Goal: Browse casually

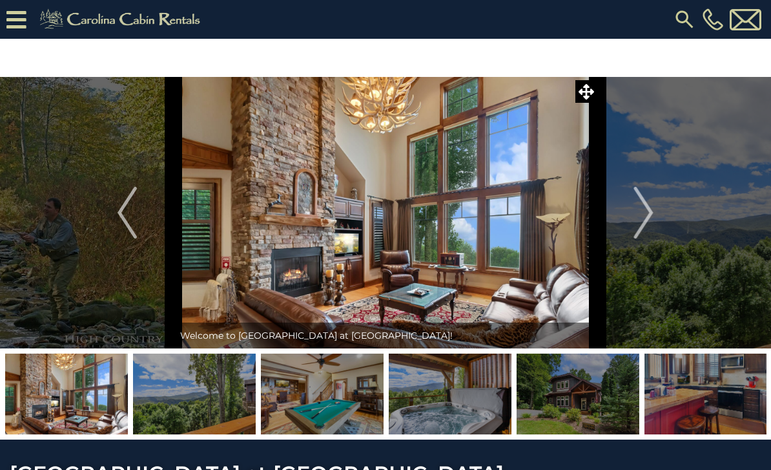
click at [648, 208] on img "Next" at bounding box center [643, 213] width 19 height 52
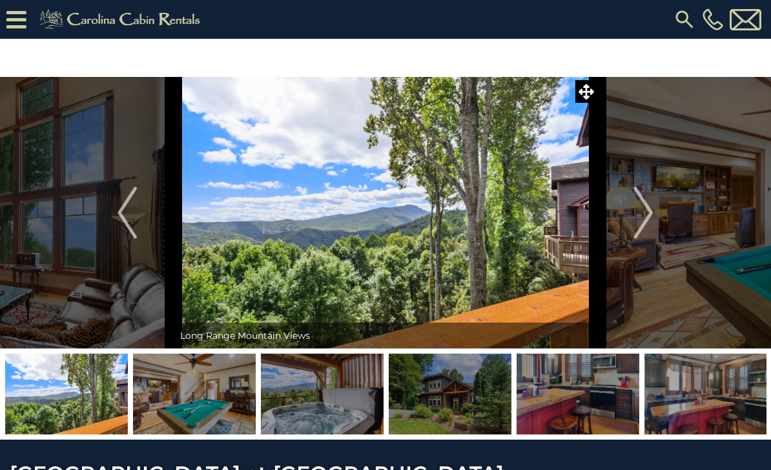
click at [654, 216] on button "Next" at bounding box center [643, 212] width 93 height 271
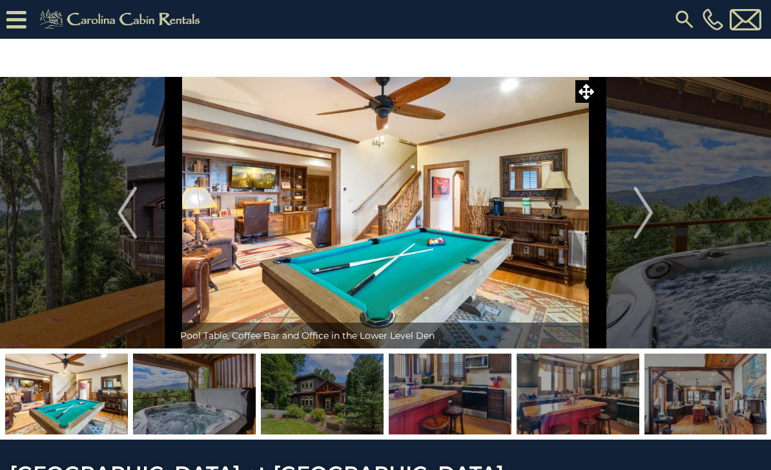
click at [652, 207] on img "Next" at bounding box center [643, 213] width 19 height 52
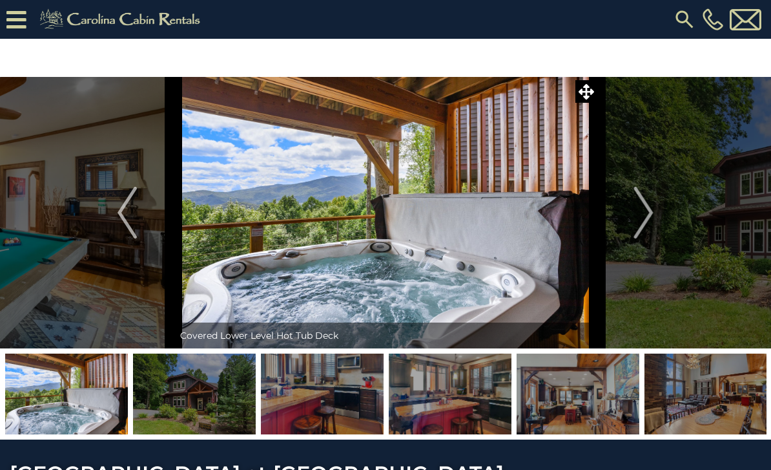
click at [650, 205] on img "Next" at bounding box center [643, 213] width 19 height 52
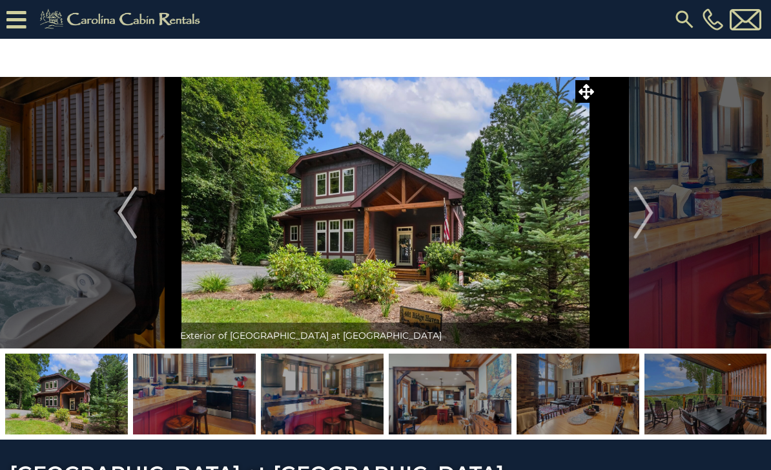
click at [654, 214] on img "Next" at bounding box center [643, 213] width 19 height 52
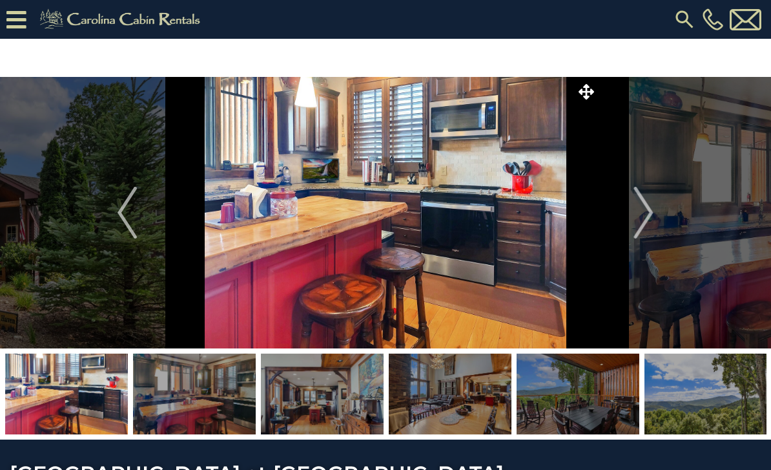
click at [652, 214] on img "Next" at bounding box center [643, 213] width 19 height 52
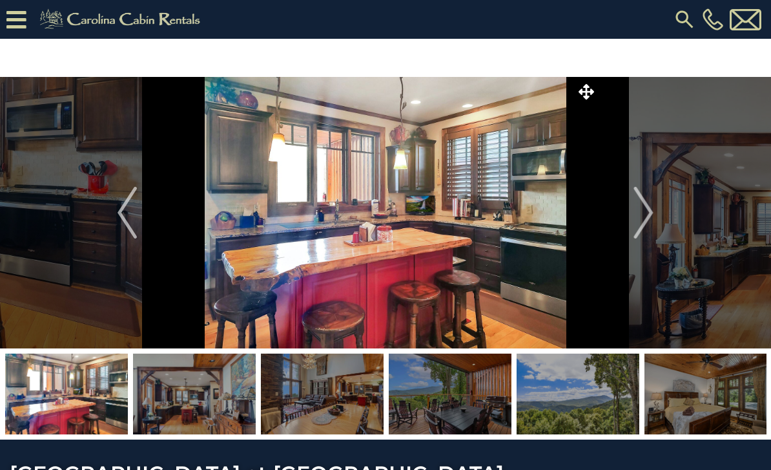
click at [654, 217] on img "Next" at bounding box center [643, 213] width 19 height 52
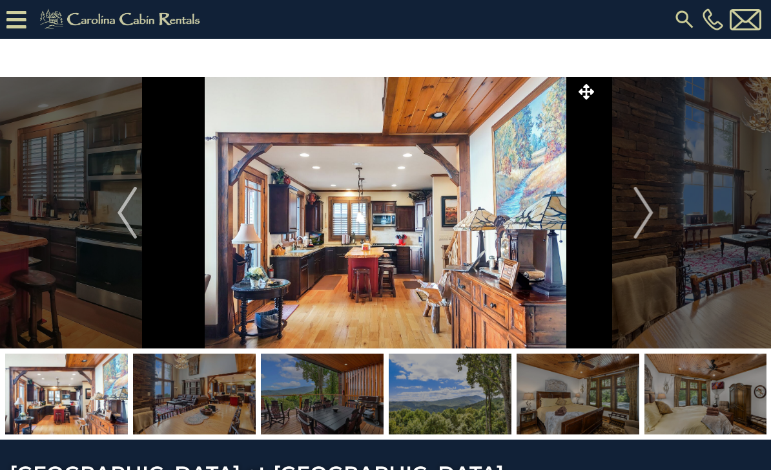
click at [653, 216] on img "Next" at bounding box center [643, 213] width 19 height 52
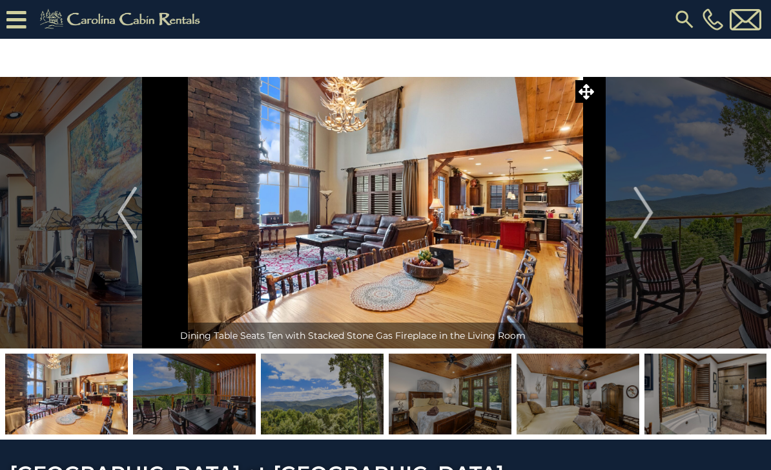
click at [659, 209] on button "Next" at bounding box center [643, 212] width 93 height 271
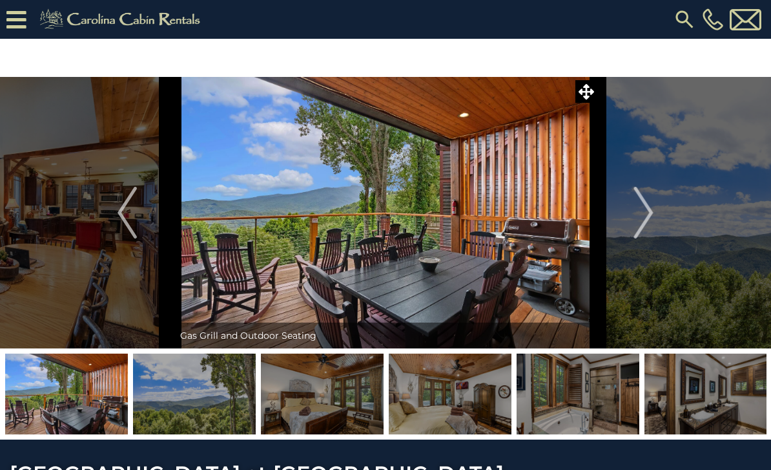
click at [651, 218] on img "Next" at bounding box center [643, 213] width 19 height 52
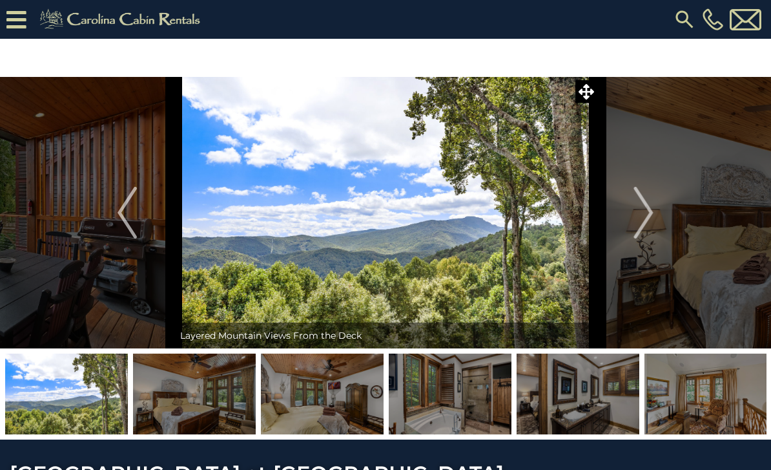
click at [654, 220] on button "Next" at bounding box center [643, 212] width 93 height 271
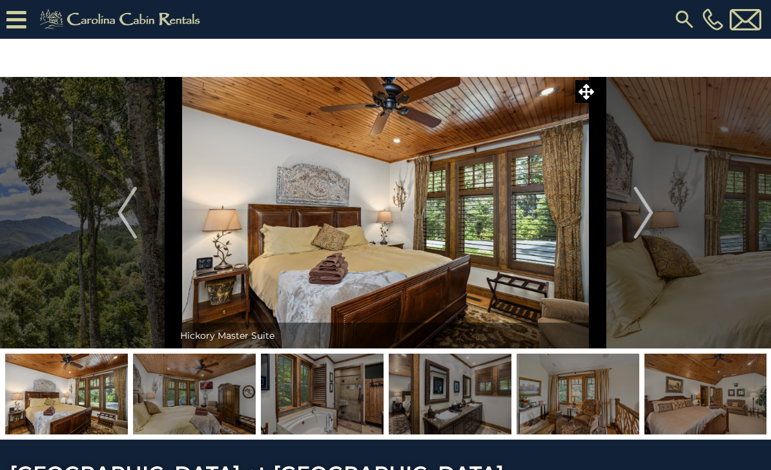
click at [656, 211] on button "Next" at bounding box center [643, 212] width 93 height 271
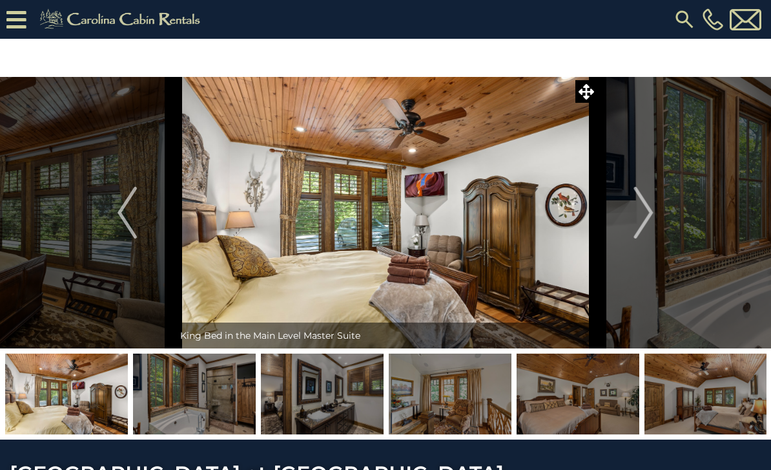
click at [659, 210] on button "Next" at bounding box center [643, 212] width 93 height 271
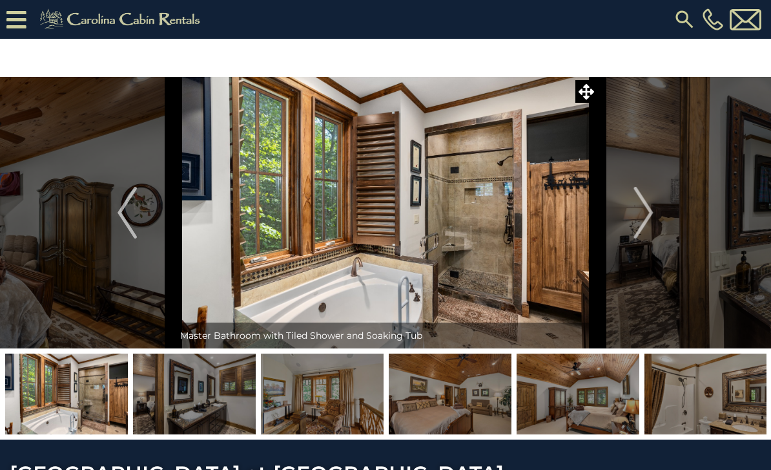
click at [652, 222] on img "Next" at bounding box center [643, 213] width 19 height 52
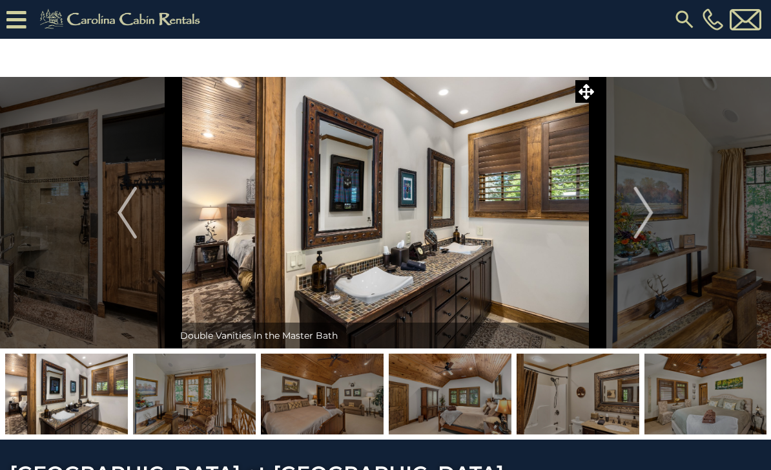
click at [660, 215] on button "Next" at bounding box center [643, 212] width 93 height 271
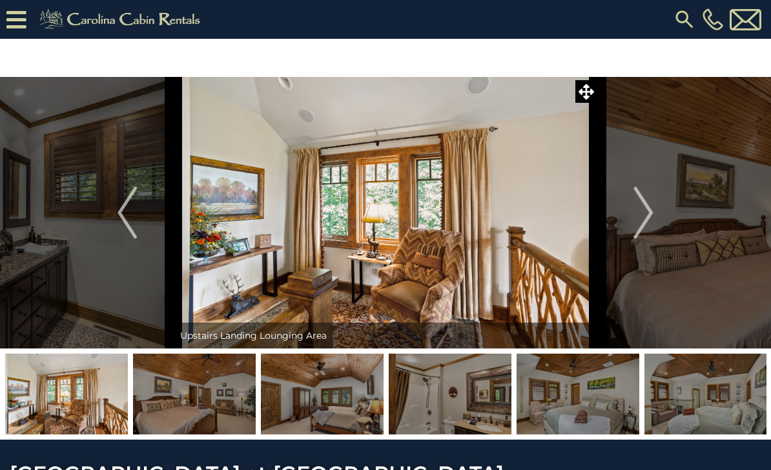
click at [656, 218] on button "Next" at bounding box center [643, 212] width 93 height 271
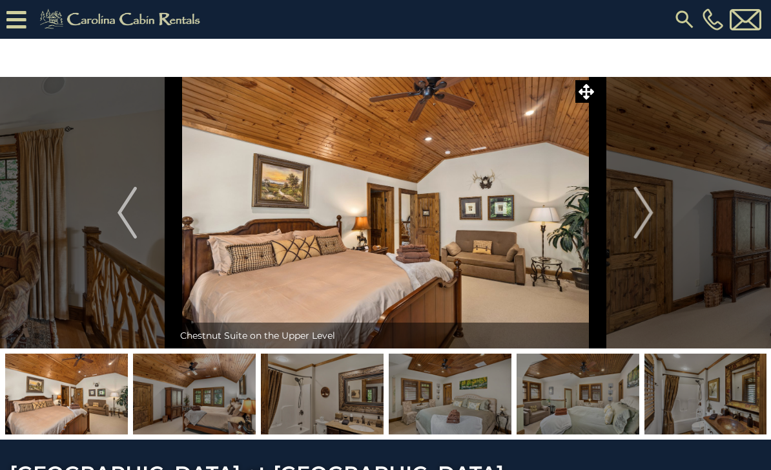
click at [654, 218] on img "Next" at bounding box center [643, 213] width 19 height 52
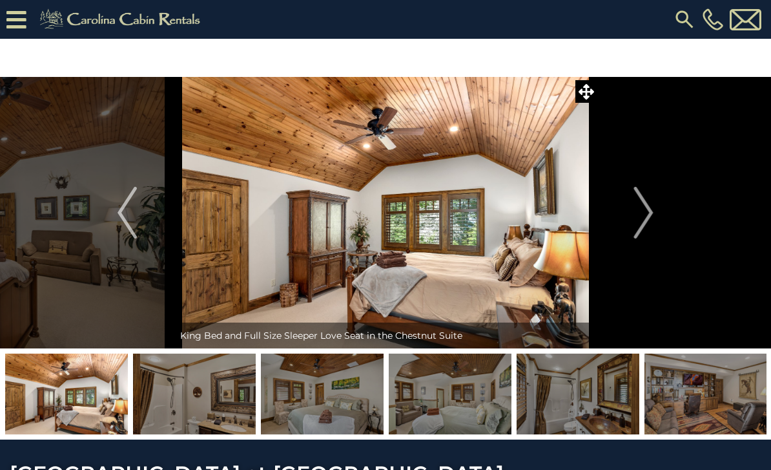
click at [661, 213] on button "Next" at bounding box center [643, 212] width 93 height 271
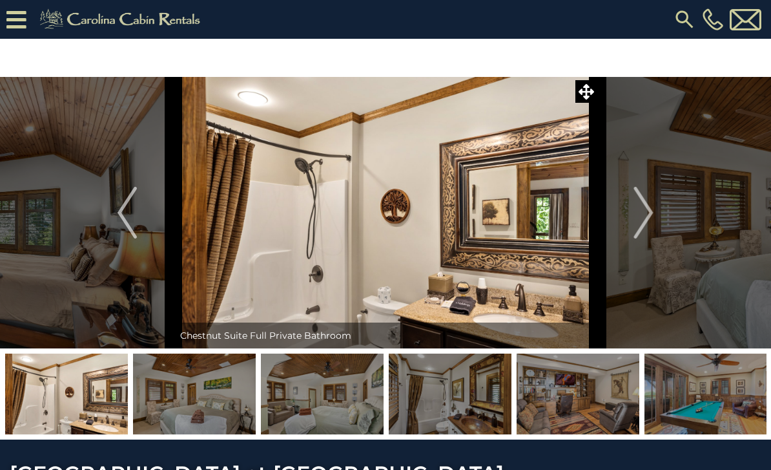
click at [654, 215] on img "Next" at bounding box center [643, 213] width 19 height 52
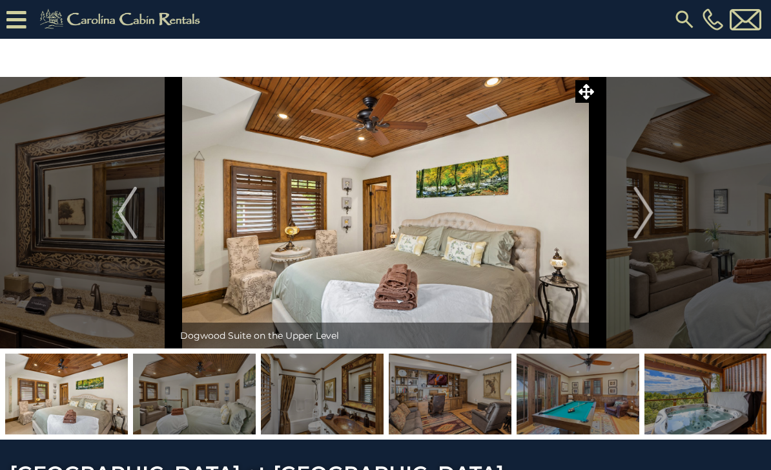
click at [651, 216] on img "Next" at bounding box center [643, 213] width 19 height 52
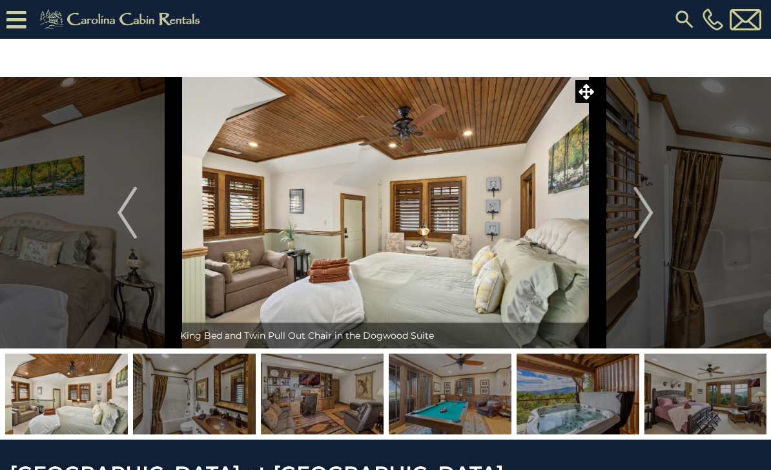
click at [656, 214] on button "Next" at bounding box center [643, 212] width 93 height 271
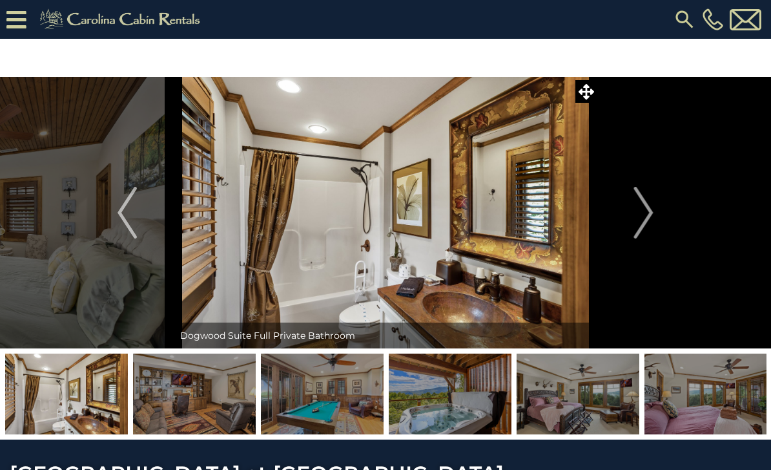
click at [656, 217] on button "Next" at bounding box center [643, 212] width 93 height 271
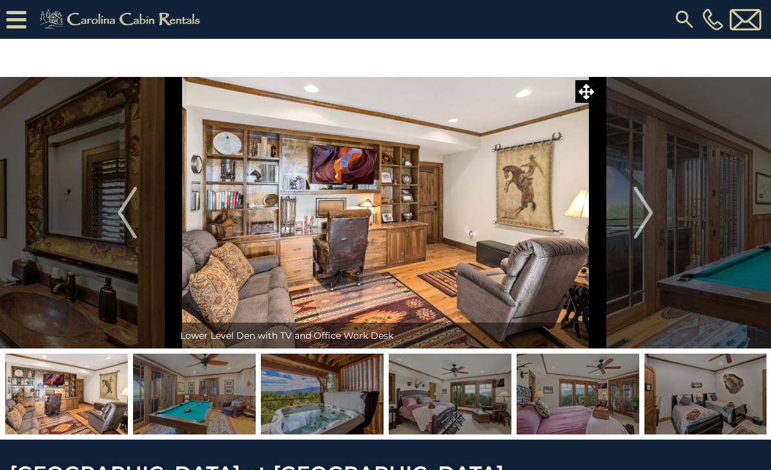
click at [652, 214] on img "Next" at bounding box center [643, 213] width 19 height 52
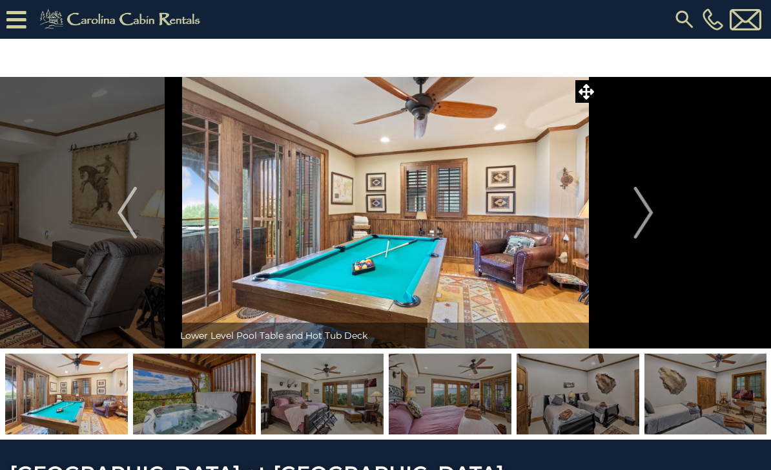
click at [655, 221] on button "Next" at bounding box center [643, 212] width 93 height 271
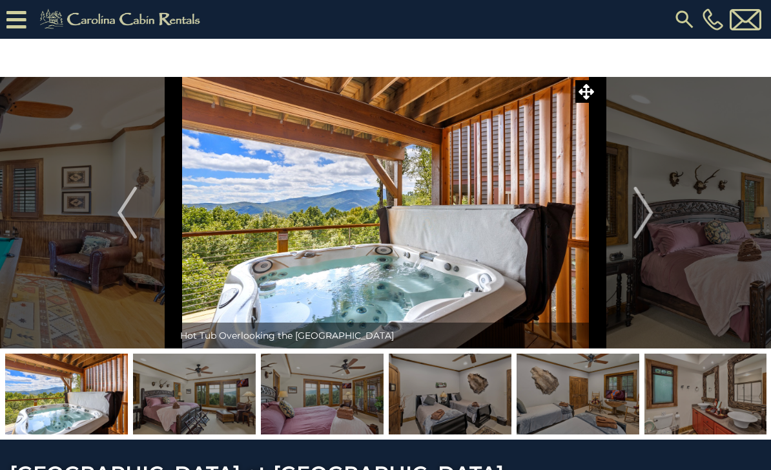
click at [659, 217] on button "Next" at bounding box center [643, 212] width 93 height 271
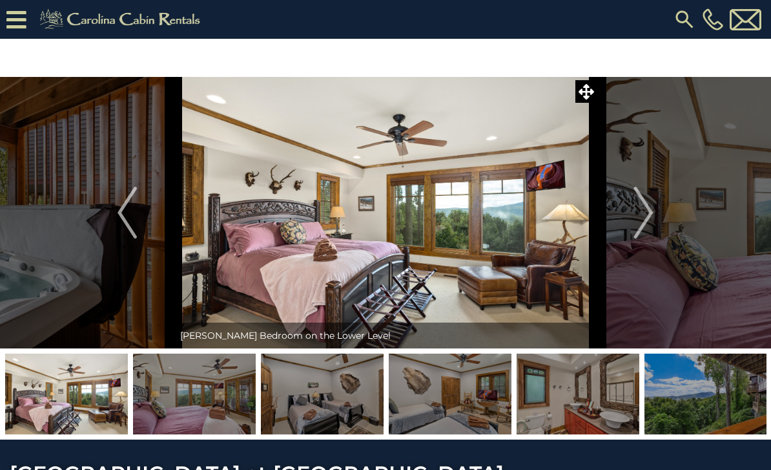
click at [652, 220] on img "Next" at bounding box center [643, 213] width 19 height 52
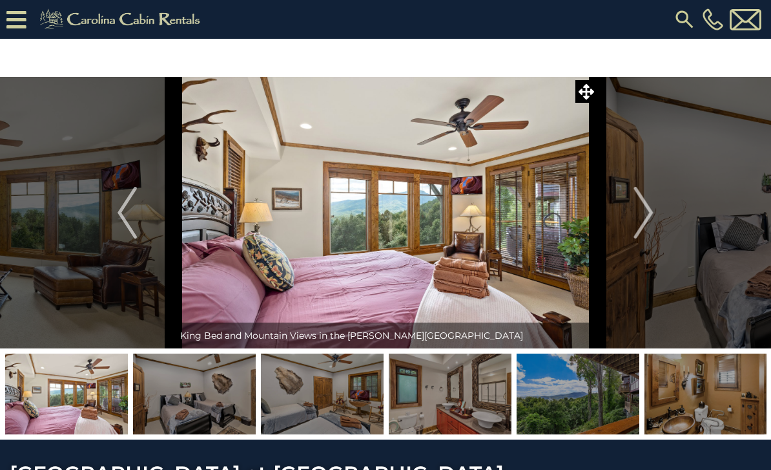
click at [654, 220] on img "Next" at bounding box center [643, 213] width 19 height 52
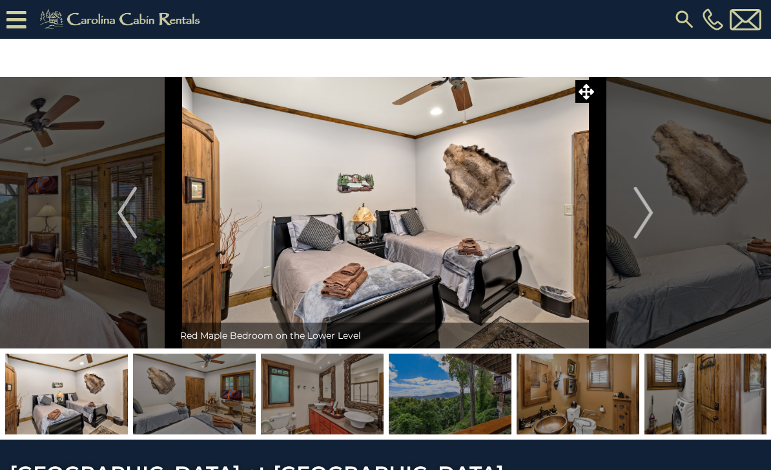
click at [657, 211] on button "Next" at bounding box center [643, 212] width 93 height 271
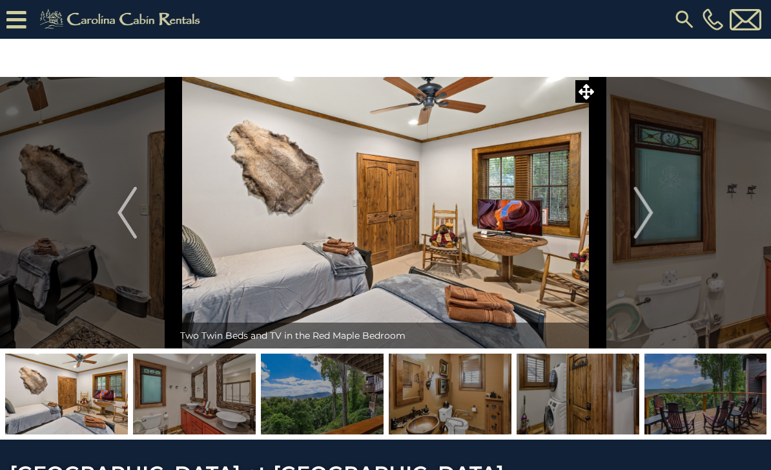
click at [662, 216] on button "Next" at bounding box center [643, 212] width 93 height 271
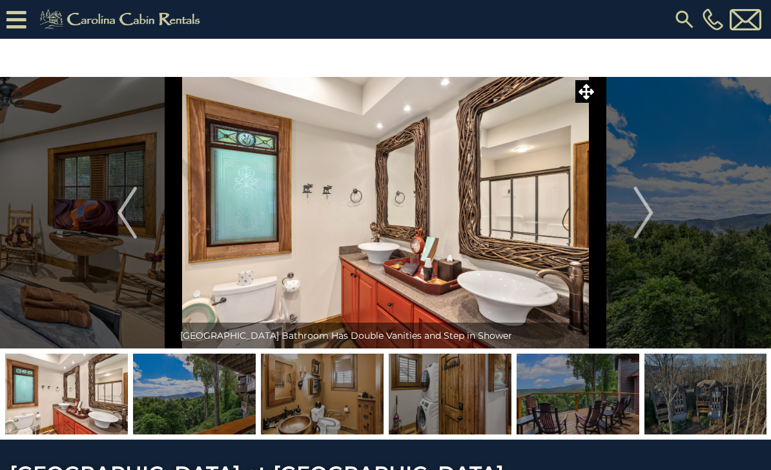
click at [658, 214] on button "Next" at bounding box center [643, 212] width 93 height 271
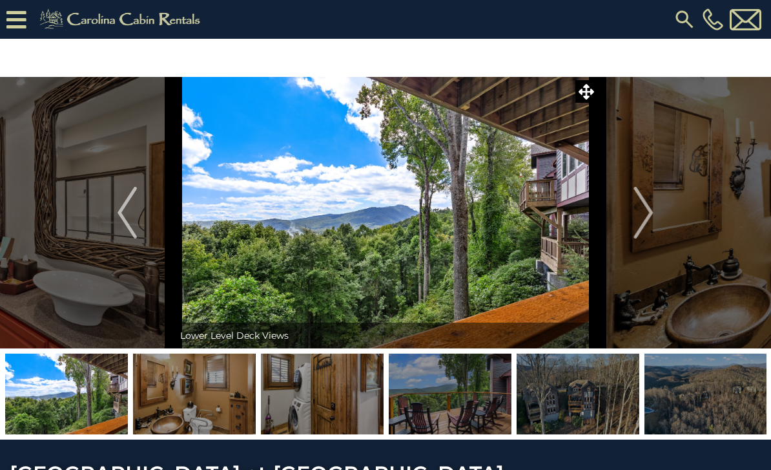
click at [654, 210] on img "Next" at bounding box center [643, 213] width 19 height 52
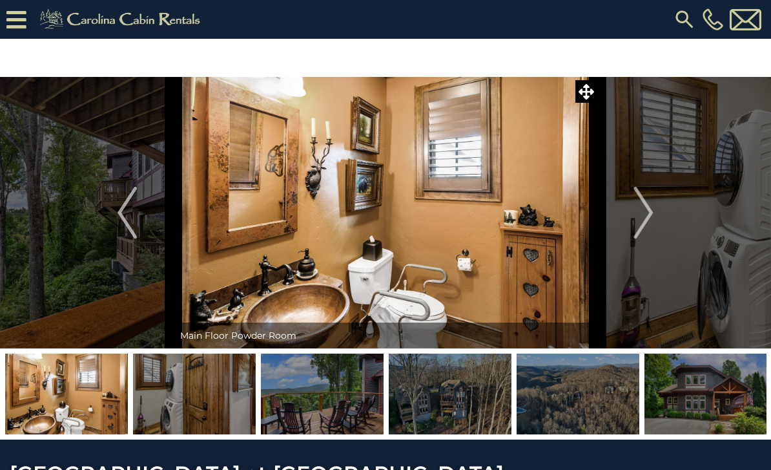
click at [667, 209] on button "Next" at bounding box center [643, 212] width 93 height 271
